Goal: Task Accomplishment & Management: Manage account settings

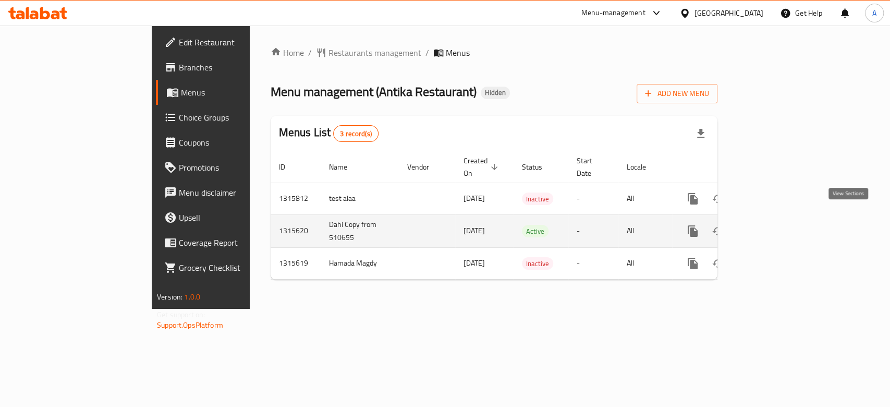
click at [774, 225] on icon "enhanced table" at bounding box center [768, 231] width 13 height 13
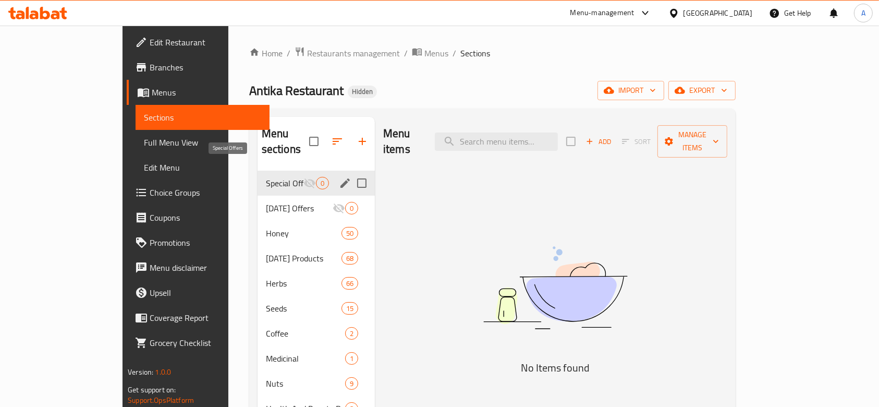
click at [266, 177] on span "Special Offers" at bounding box center [285, 183] width 38 height 13
click at [266, 202] on span "[DATE] Offers" at bounding box center [285, 208] width 38 height 13
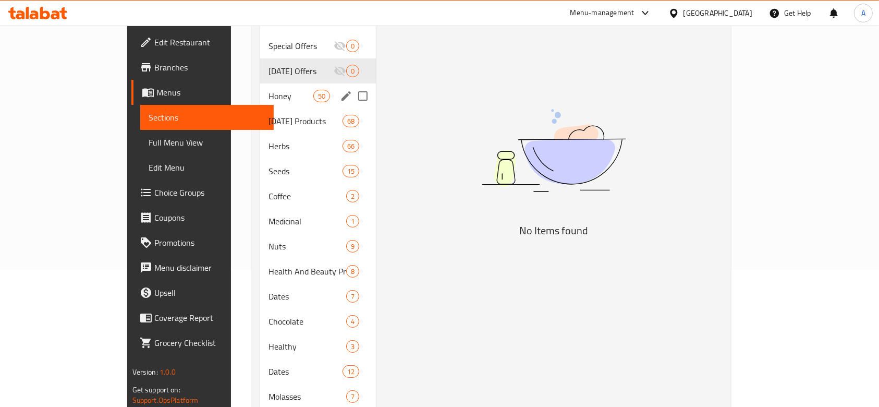
scroll to position [139, 0]
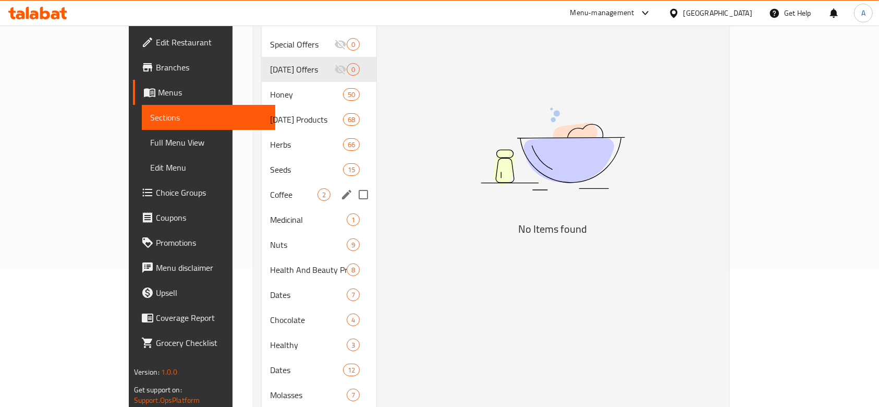
click at [264, 162] on div "Seeds 15" at bounding box center [319, 169] width 115 height 25
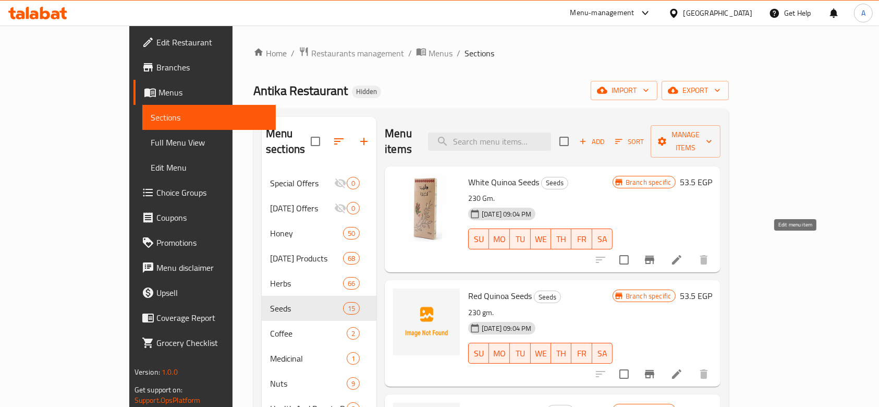
click at [683, 253] on icon at bounding box center [677, 259] width 13 height 13
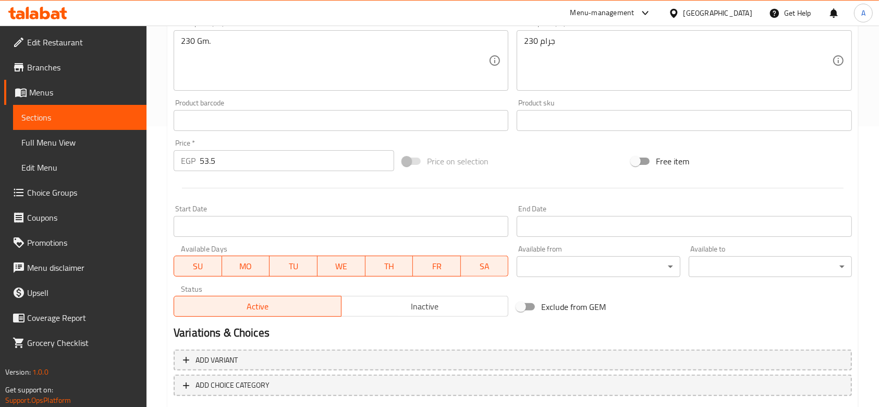
scroll to position [336, 0]
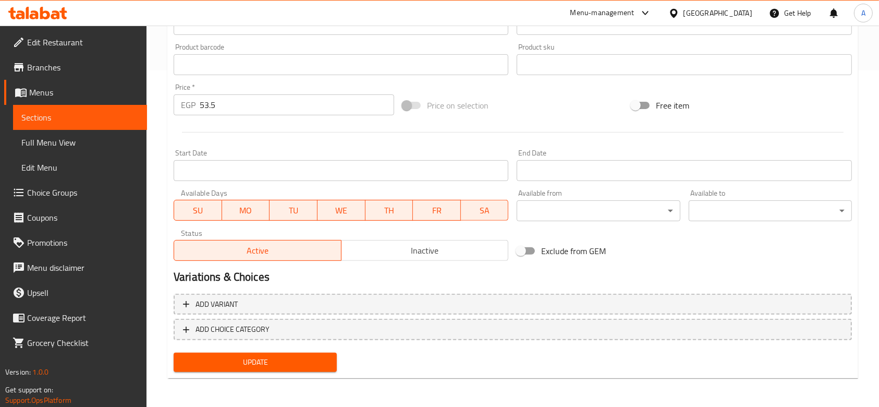
click at [395, 248] on span "Inactive" at bounding box center [425, 250] width 159 height 15
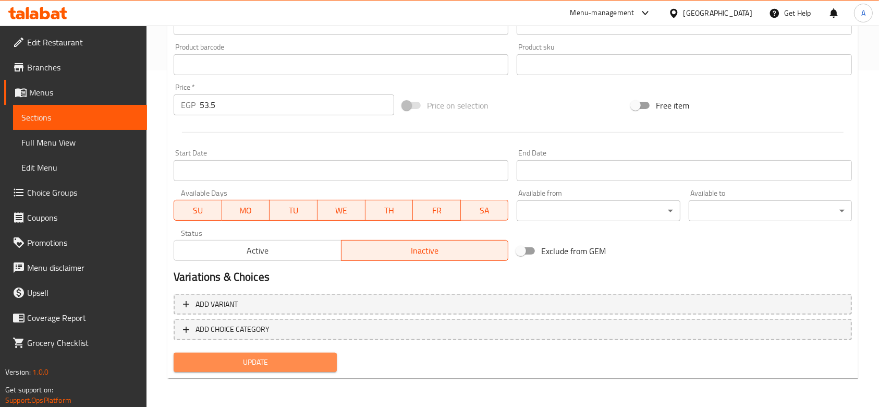
drag, startPoint x: 292, startPoint y: 355, endPoint x: 308, endPoint y: 345, distance: 18.5
click at [292, 356] on span "Update" at bounding box center [255, 362] width 147 height 13
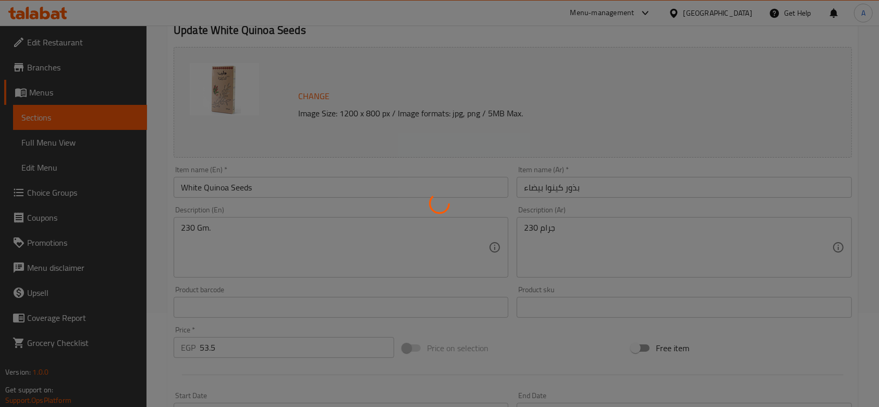
scroll to position [0, 0]
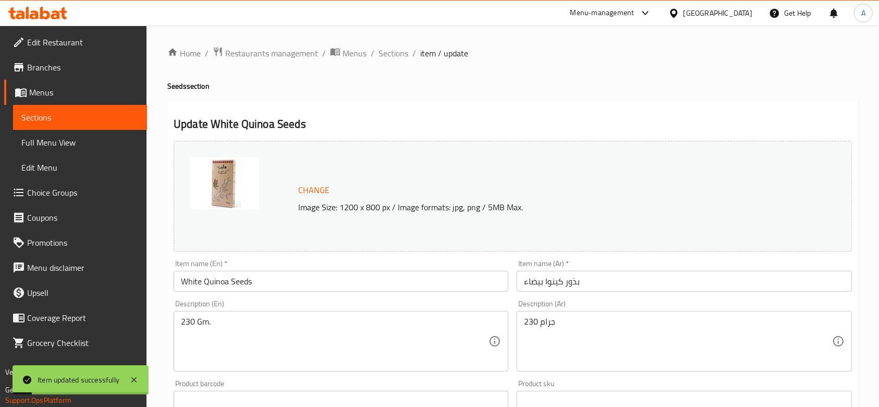
click at [250, 273] on input "White Quinoa Seeds" at bounding box center [341, 281] width 335 height 21
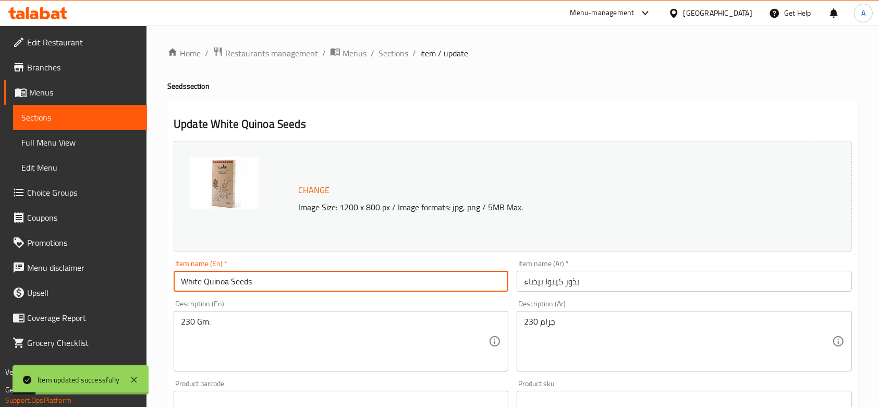
click at [250, 273] on input "White Quinoa Seeds" at bounding box center [341, 281] width 335 height 21
click at [390, 55] on span "Sections" at bounding box center [394, 53] width 30 height 13
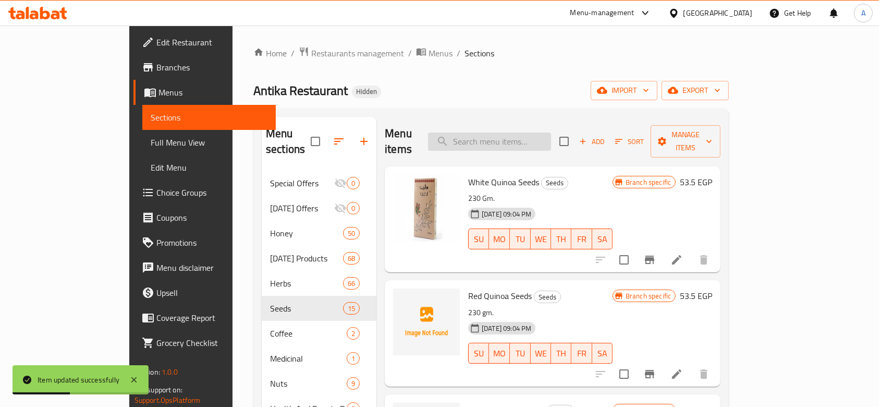
click at [531, 140] on input "search" at bounding box center [489, 141] width 123 height 18
click at [534, 135] on input "search" at bounding box center [489, 141] width 123 height 18
paste input "White Quinoa Seeds"
type input "White Quinoa Seeds"
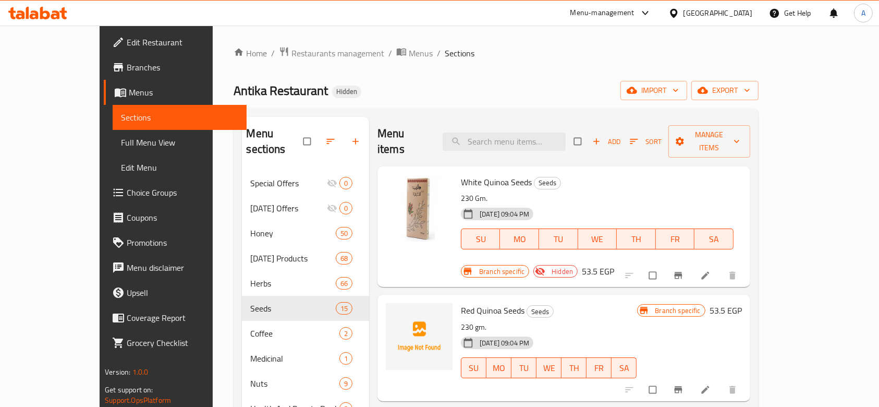
click at [528, 144] on div "Menu items Add Sort Manage items" at bounding box center [564, 142] width 373 height 50
click at [530, 136] on input "search" at bounding box center [504, 141] width 123 height 18
click at [746, 264] on div at bounding box center [682, 275] width 128 height 23
click at [721, 267] on li at bounding box center [706, 275] width 29 height 17
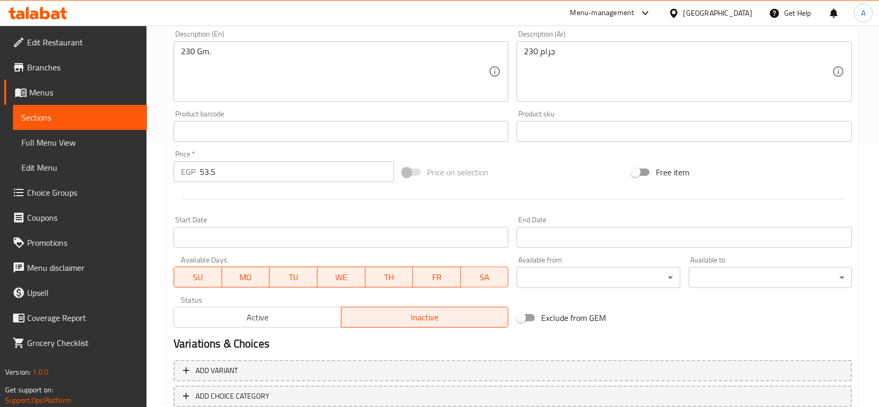
scroll to position [329, 0]
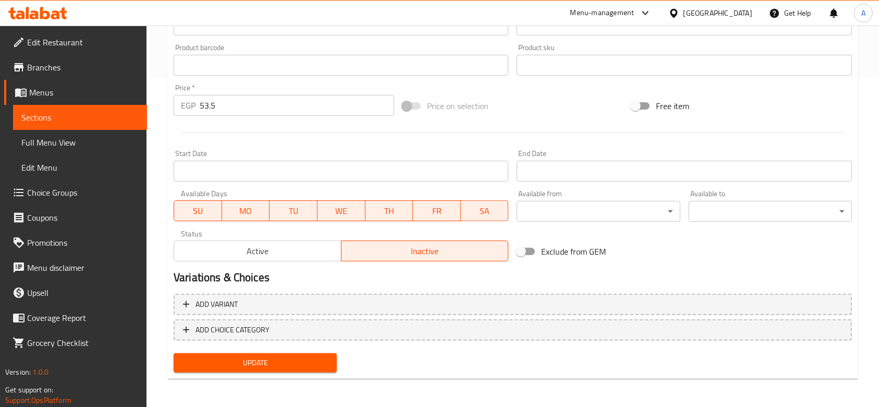
click at [298, 252] on span "Active" at bounding box center [257, 251] width 159 height 15
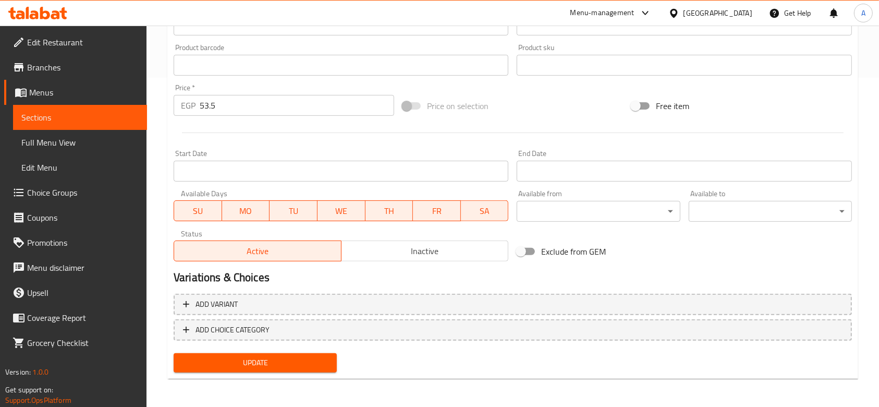
click at [274, 353] on button "Update" at bounding box center [255, 362] width 163 height 19
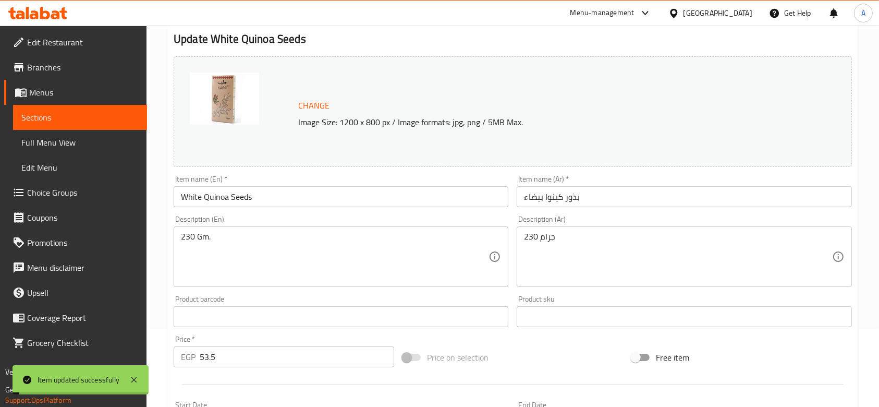
scroll to position [0, 0]
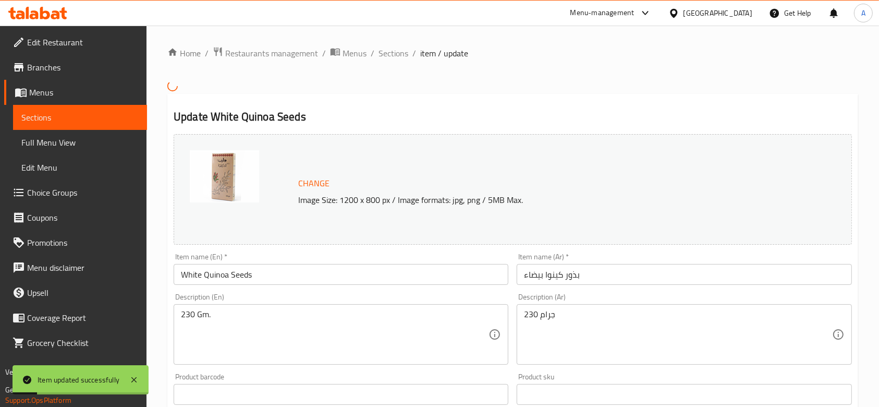
click at [430, 56] on span "item / update" at bounding box center [444, 53] width 48 height 13
click at [384, 53] on span "Sections" at bounding box center [394, 53] width 30 height 13
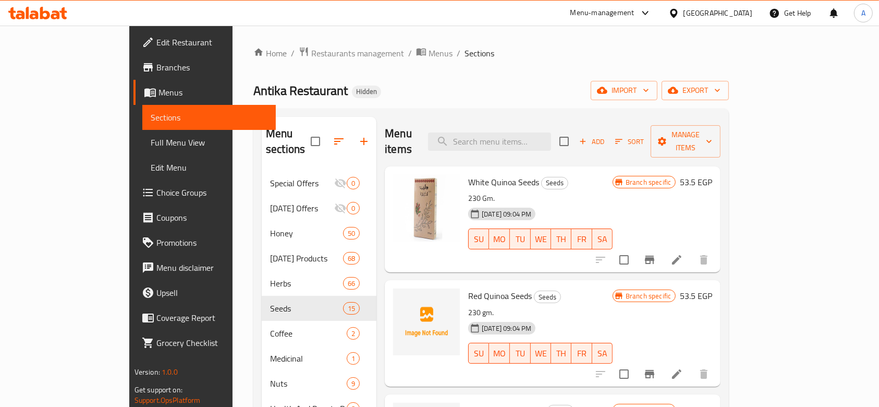
click at [691, 250] on li at bounding box center [676, 259] width 29 height 19
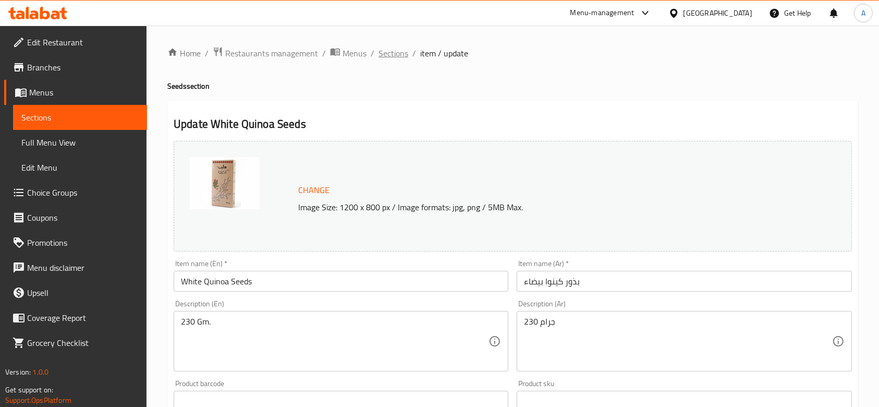
click at [386, 56] on span "Sections" at bounding box center [394, 53] width 30 height 13
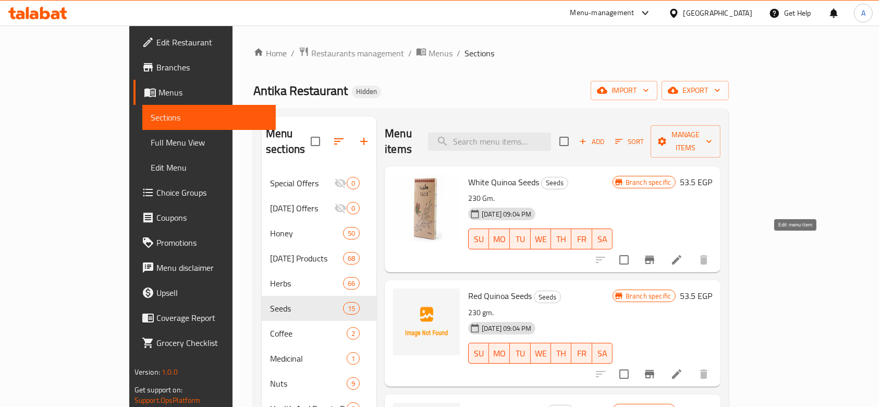
click at [683, 253] on icon at bounding box center [677, 259] width 13 height 13
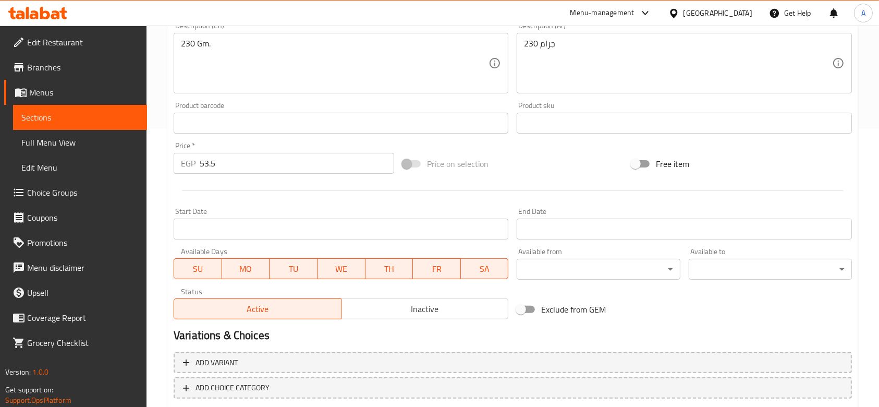
scroll to position [336, 0]
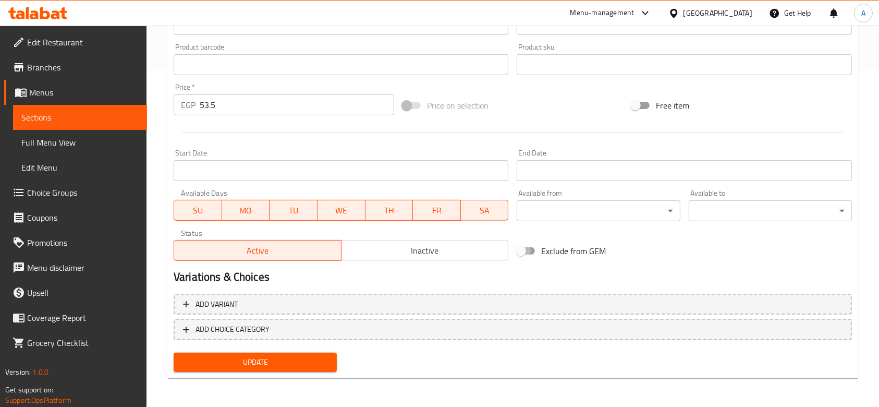
click at [528, 254] on input "Exclude from GEM" at bounding box center [520, 251] width 59 height 20
checkbox input "true"
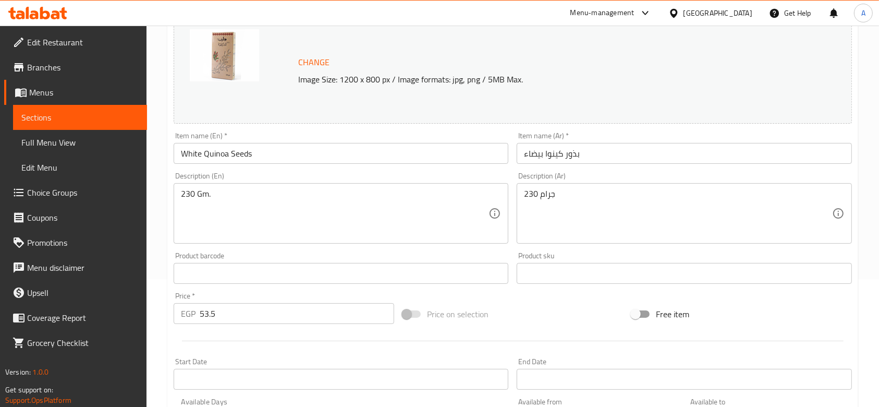
scroll to position [0, 0]
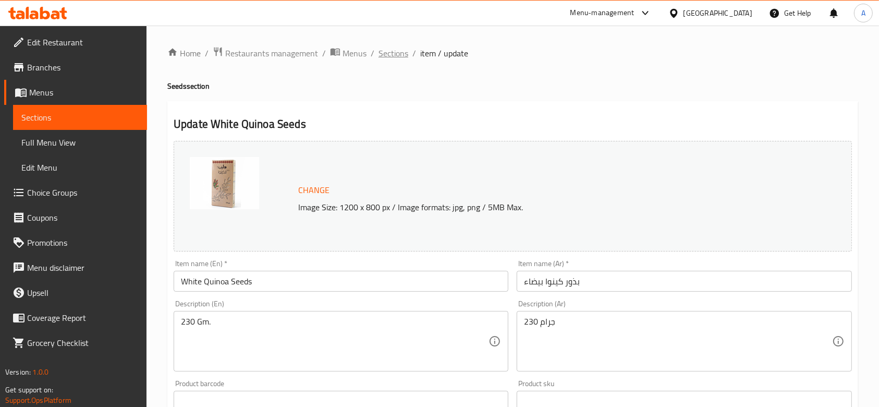
click at [399, 54] on span "Sections" at bounding box center [394, 53] width 30 height 13
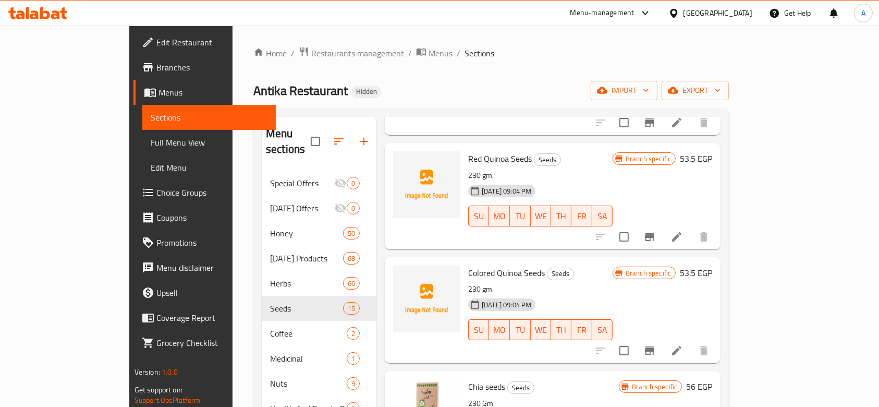
scroll to position [138, 0]
click at [691, 227] on li at bounding box center [676, 236] width 29 height 19
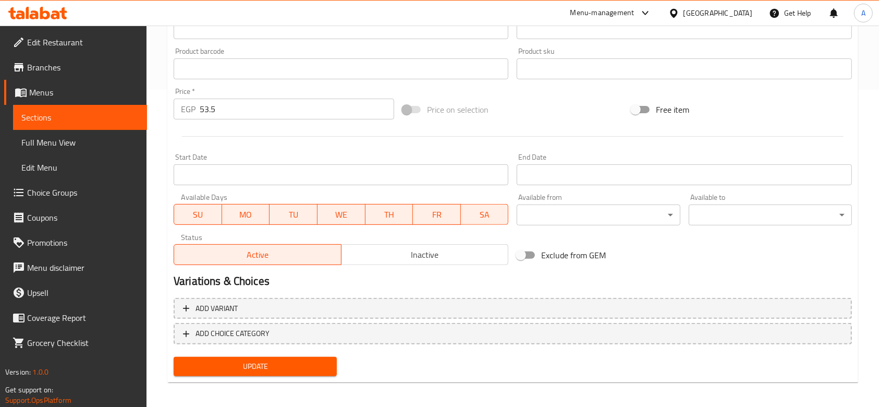
scroll to position [321, 0]
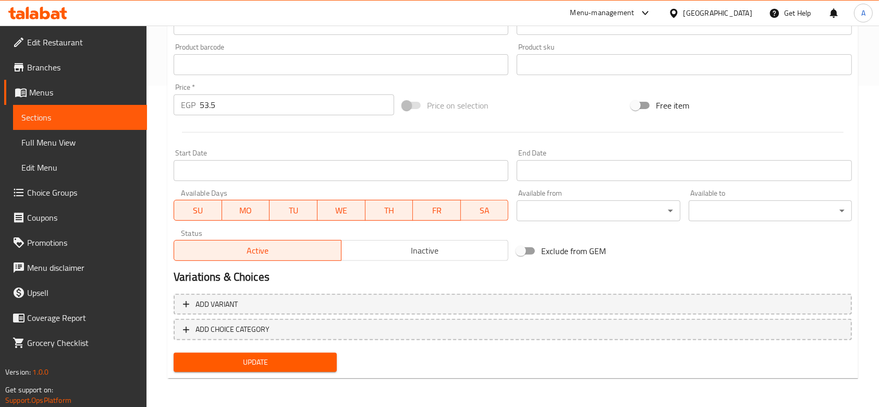
click at [540, 249] on input "Exclude from GEM" at bounding box center [520, 251] width 59 height 20
checkbox input "true"
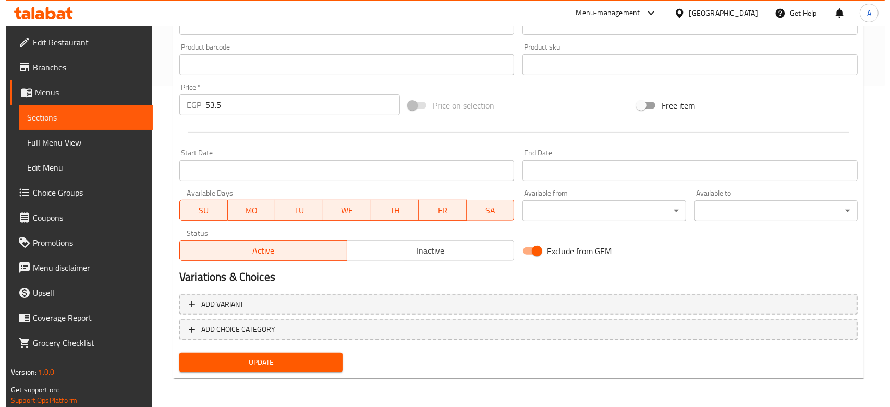
scroll to position [0, 0]
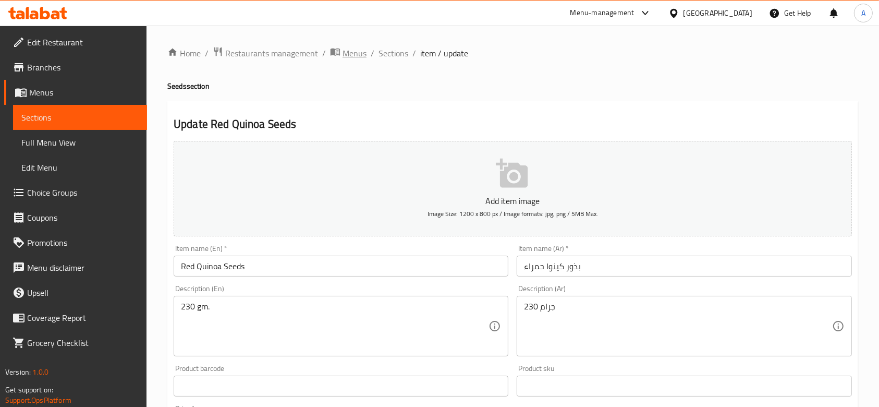
click at [352, 54] on span "Menus" at bounding box center [355, 53] width 24 height 13
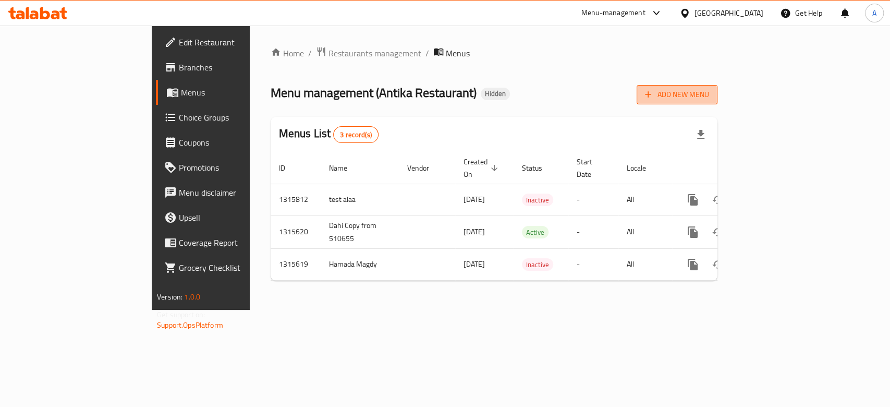
click at [709, 88] on span "Add New Menu" at bounding box center [677, 94] width 64 height 13
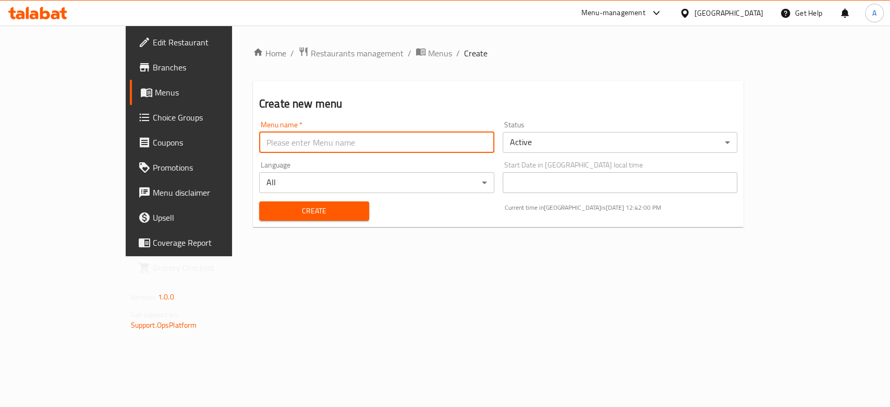
click at [477, 139] on input "text" at bounding box center [376, 142] width 235 height 21
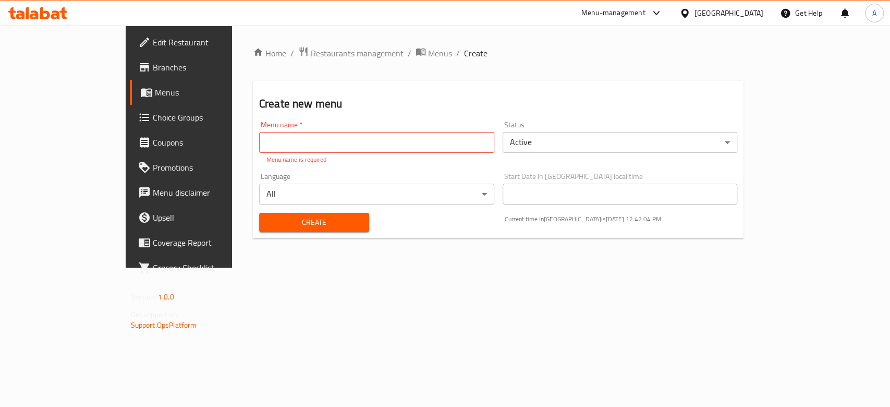
click at [644, 144] on div "Menu name   * Menu name * Menu name is required Status Active ​ Language All ​ …" at bounding box center [498, 176] width 487 height 119
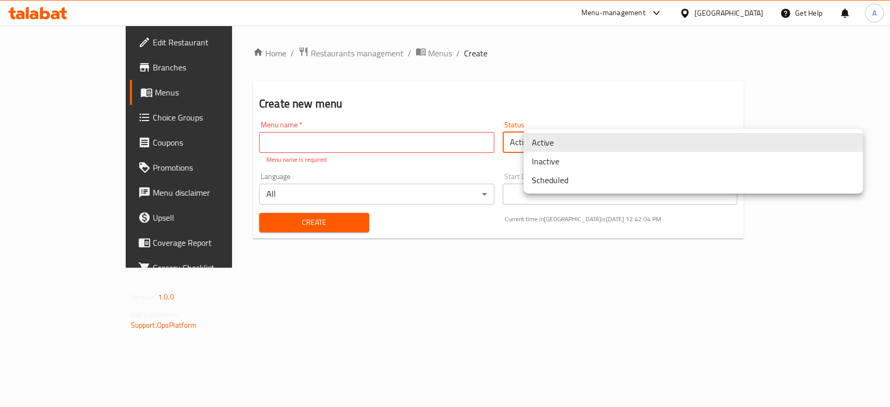
click at [644, 144] on body "​ Menu-management [GEOGRAPHIC_DATA] Get Help A Edit Restaurant Branches Menus C…" at bounding box center [445, 216] width 890 height 381
click at [609, 177] on li "Scheduled" at bounding box center [693, 180] width 339 height 19
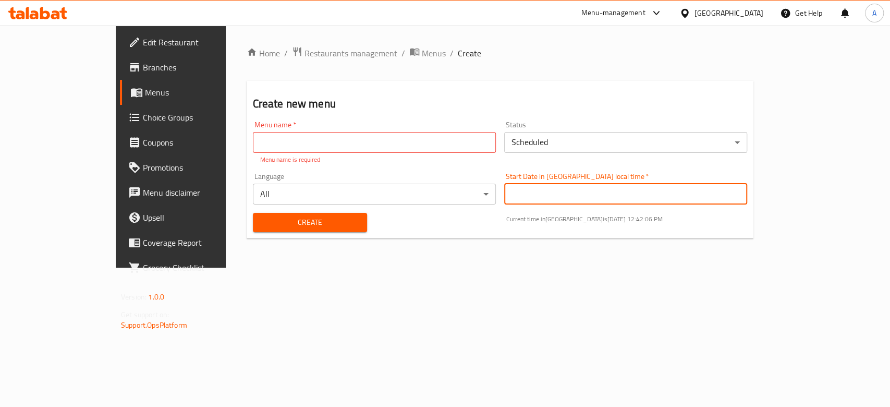
click at [613, 197] on input "Start Date in [GEOGRAPHIC_DATA] local time   *" at bounding box center [625, 194] width 243 height 21
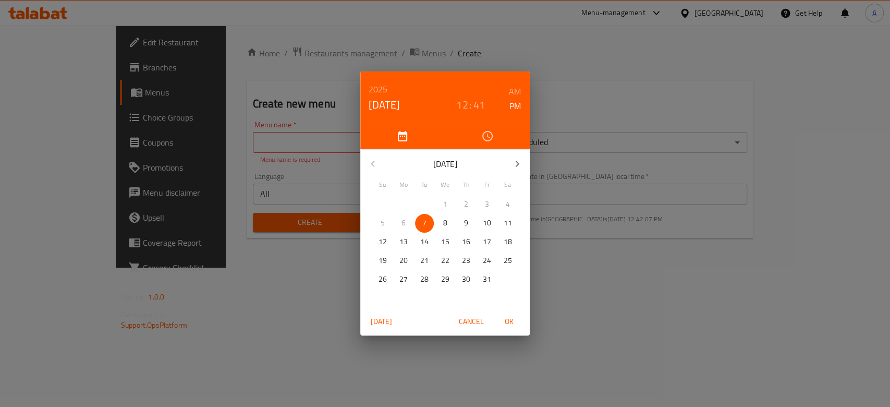
click at [613, 197] on div "[DATE] 12 : 41 AM PM [DATE] Su Mo Tu We Th Fr Sa 28 29 30 1 2 3 4 5 6 7 8 9 10 …" at bounding box center [445, 203] width 890 height 407
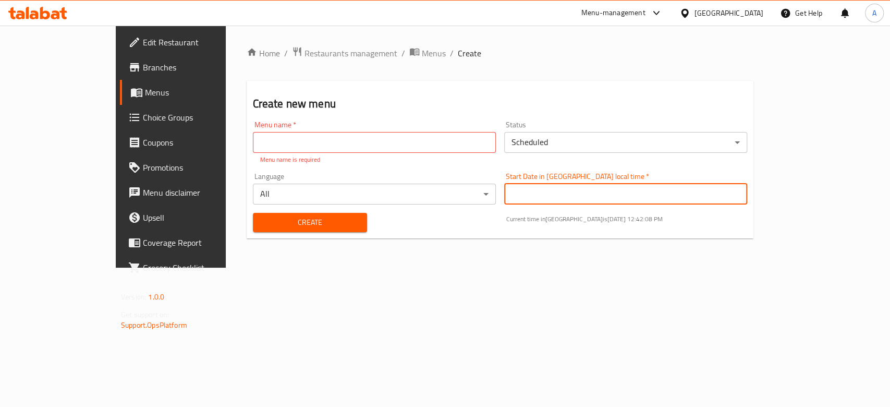
click at [579, 192] on input "Start Date in [GEOGRAPHIC_DATA] local time   *" at bounding box center [625, 194] width 243 height 21
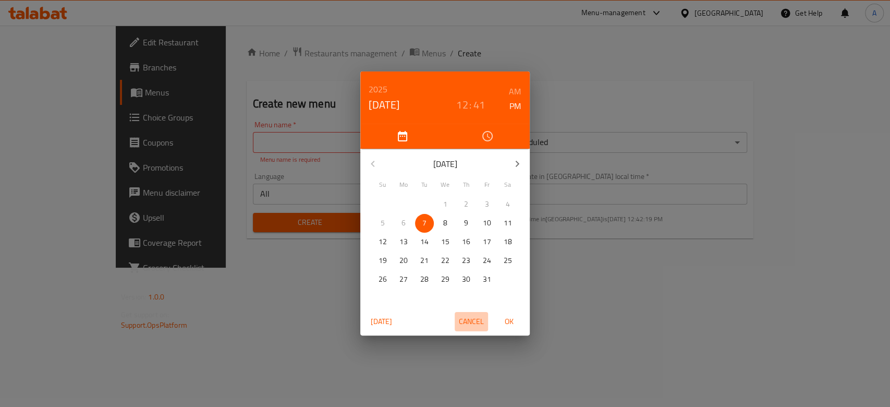
click at [473, 327] on span "Cancel" at bounding box center [471, 321] width 25 height 13
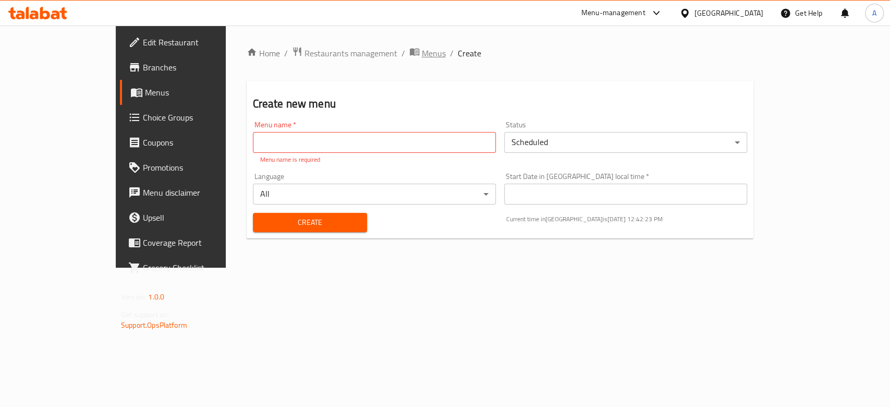
click at [422, 58] on span "Menus" at bounding box center [434, 53] width 24 height 13
